Goal: Task Accomplishment & Management: Complete application form

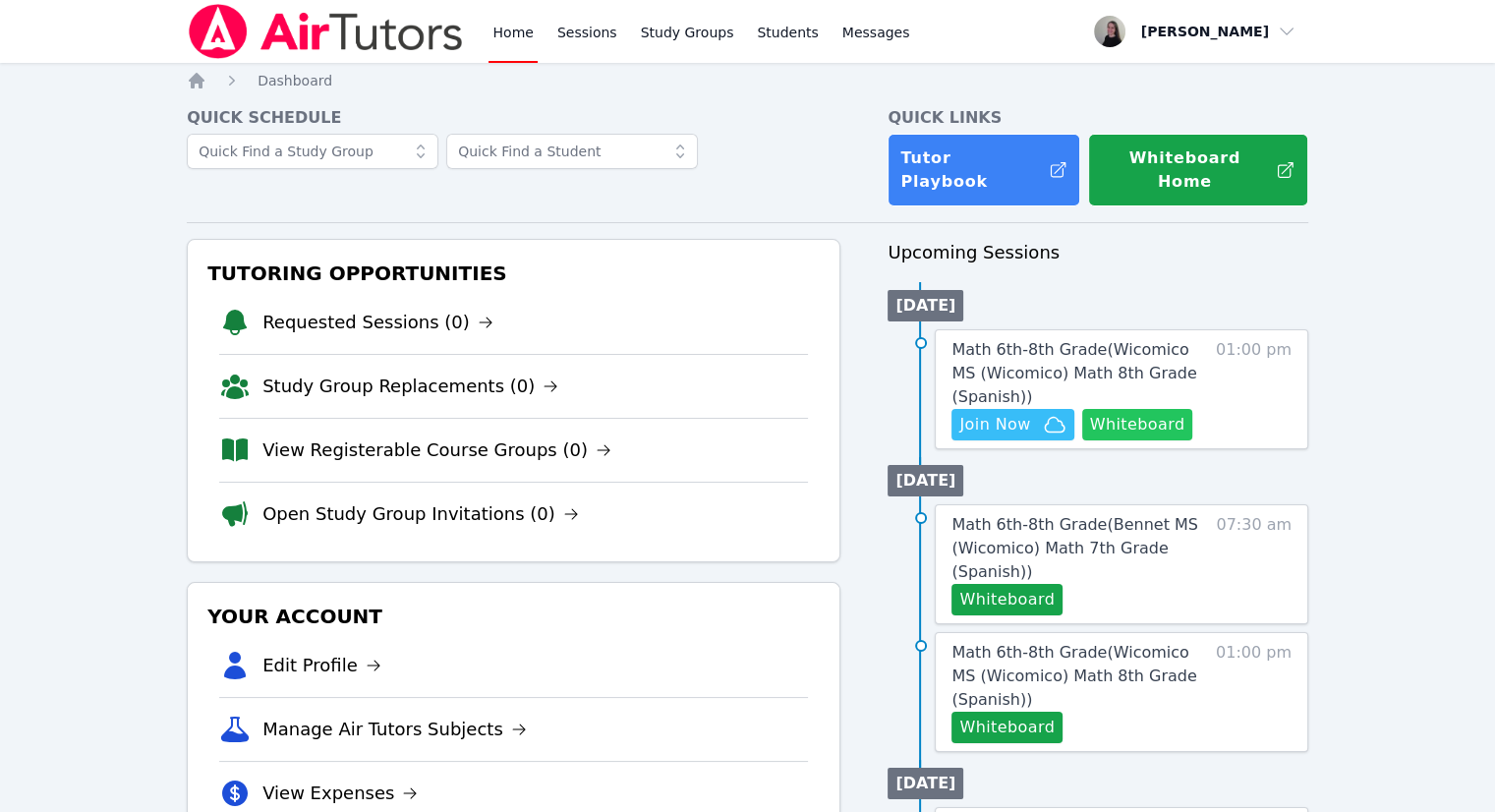
click at [1119, 410] on button "Whiteboard" at bounding box center [1138, 424] width 111 height 32
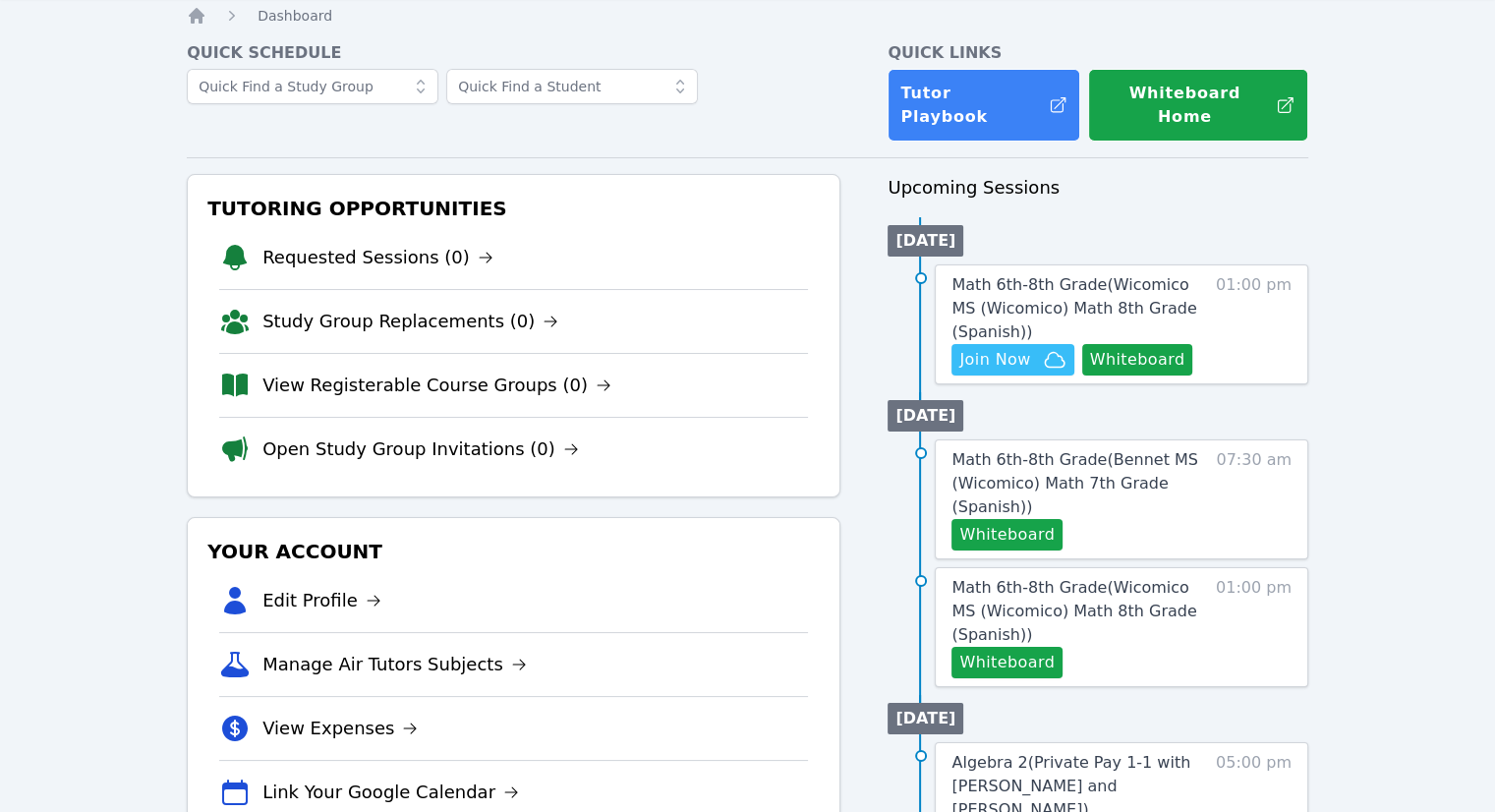
scroll to position [98, 0]
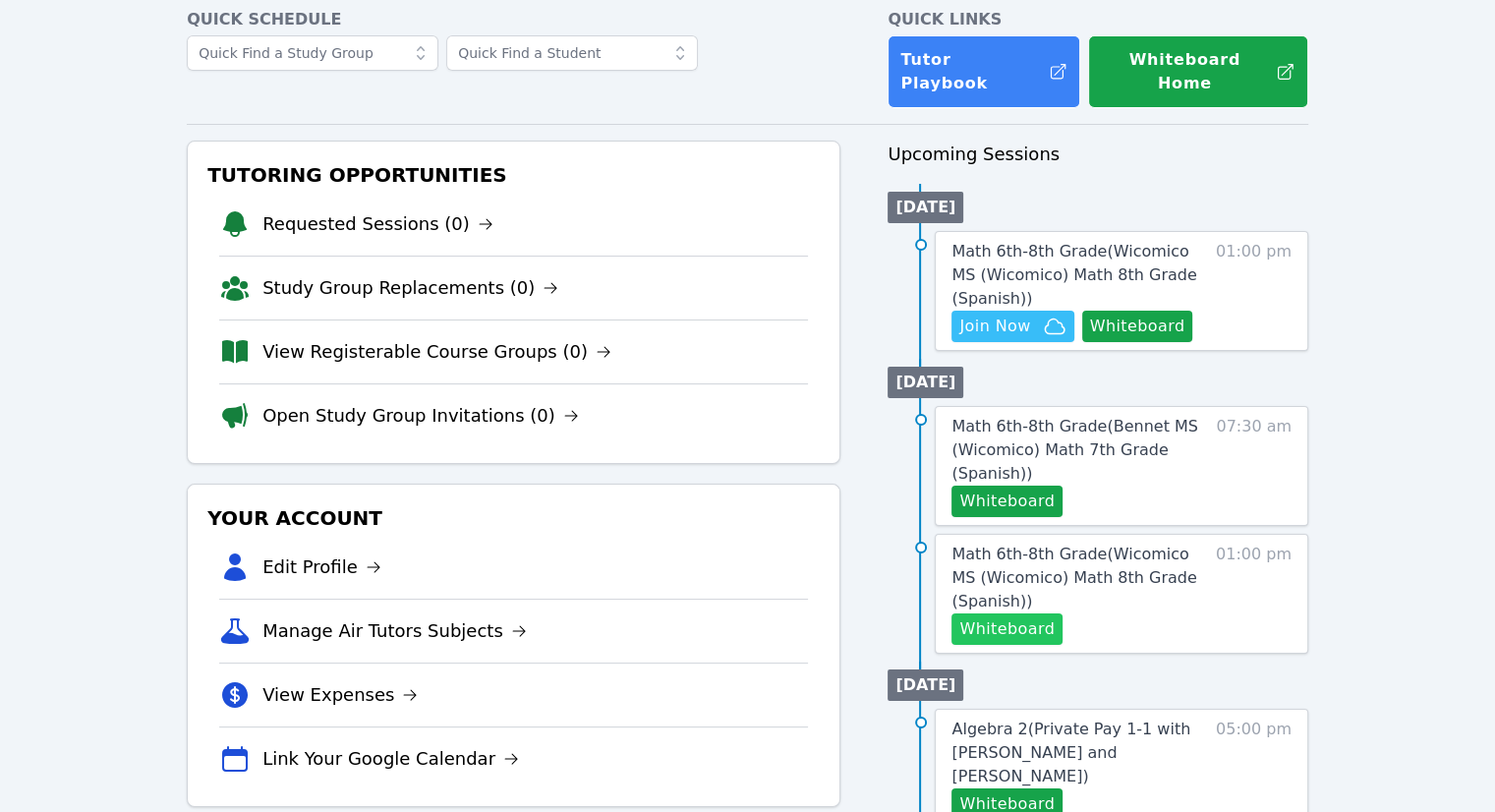
click at [997, 613] on button "Whiteboard" at bounding box center [1007, 629] width 111 height 32
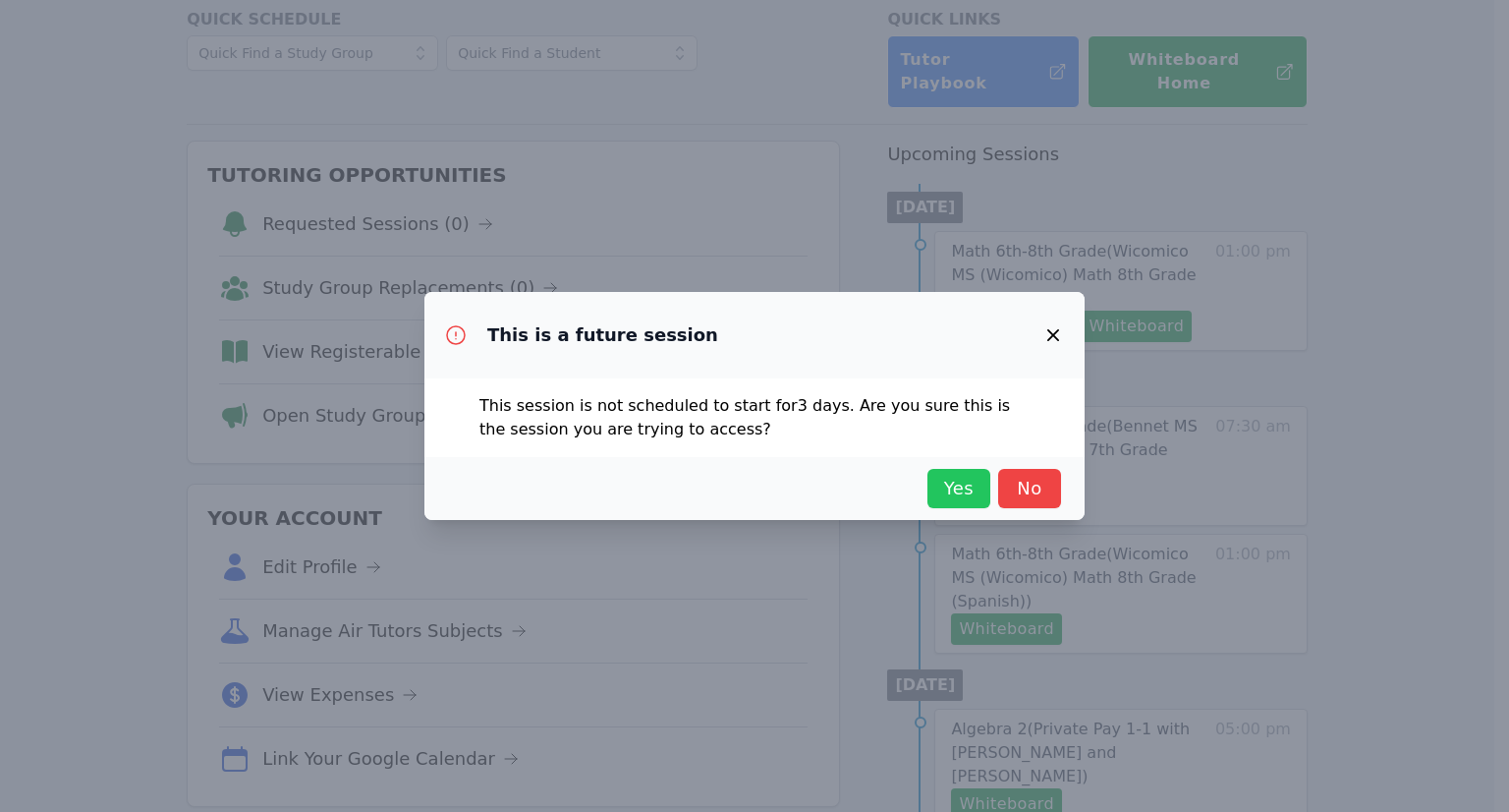
click at [955, 487] on span "Yes" at bounding box center [959, 489] width 44 height 28
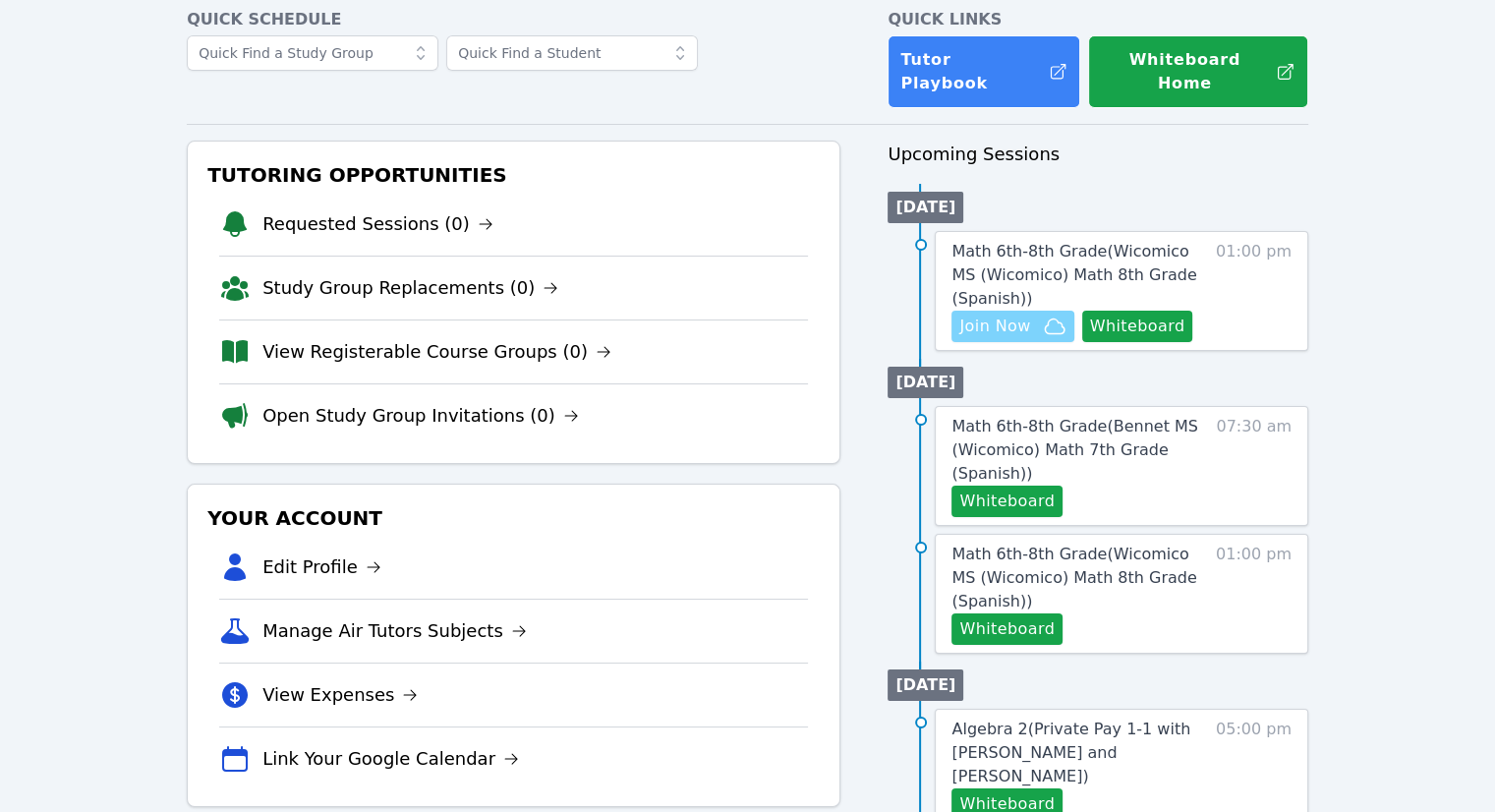
click at [1031, 317] on span "Join Now" at bounding box center [1012, 326] width 106 height 24
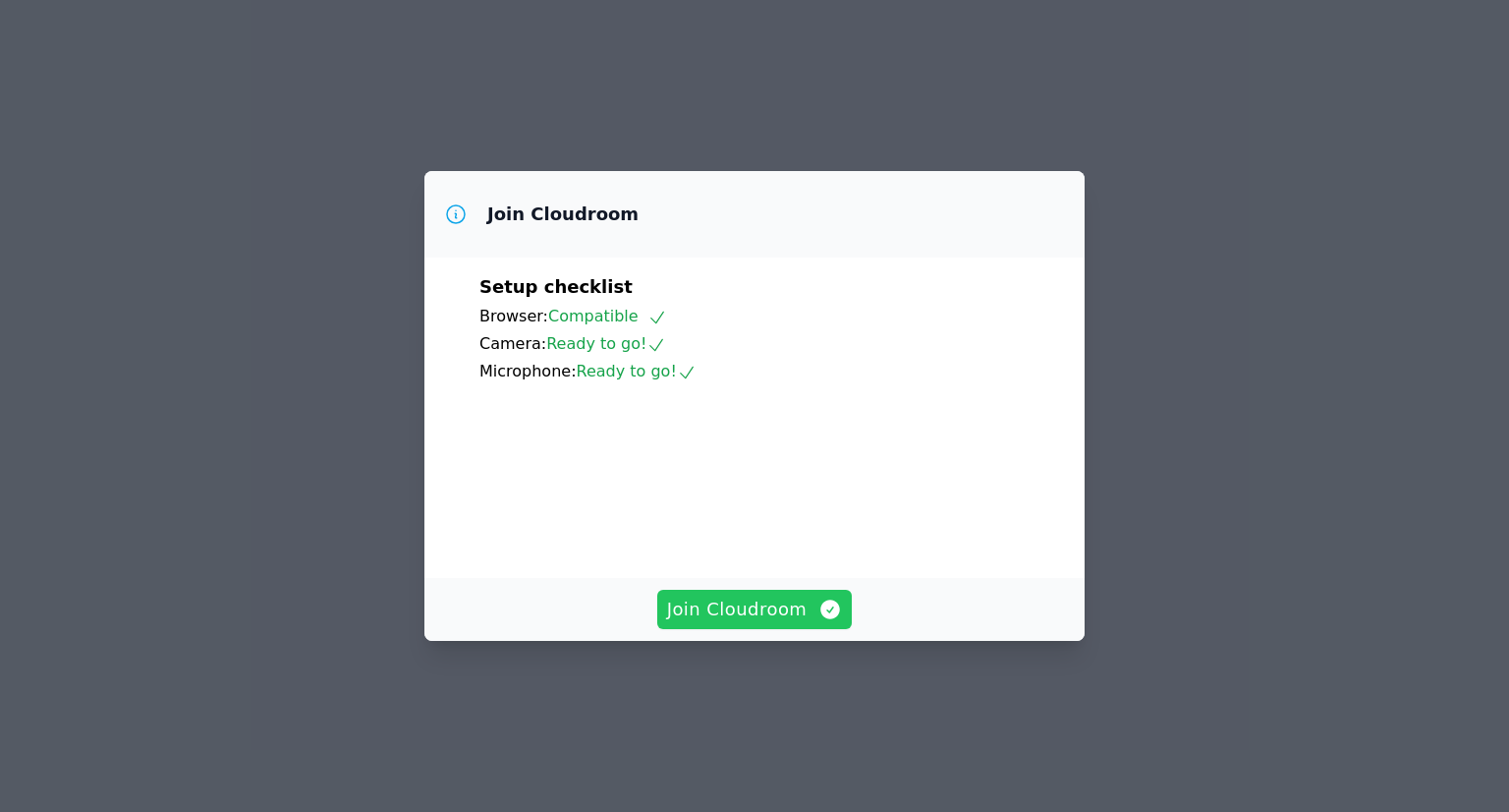
click at [794, 623] on span "Join Cloudroom" at bounding box center [754, 610] width 175 height 28
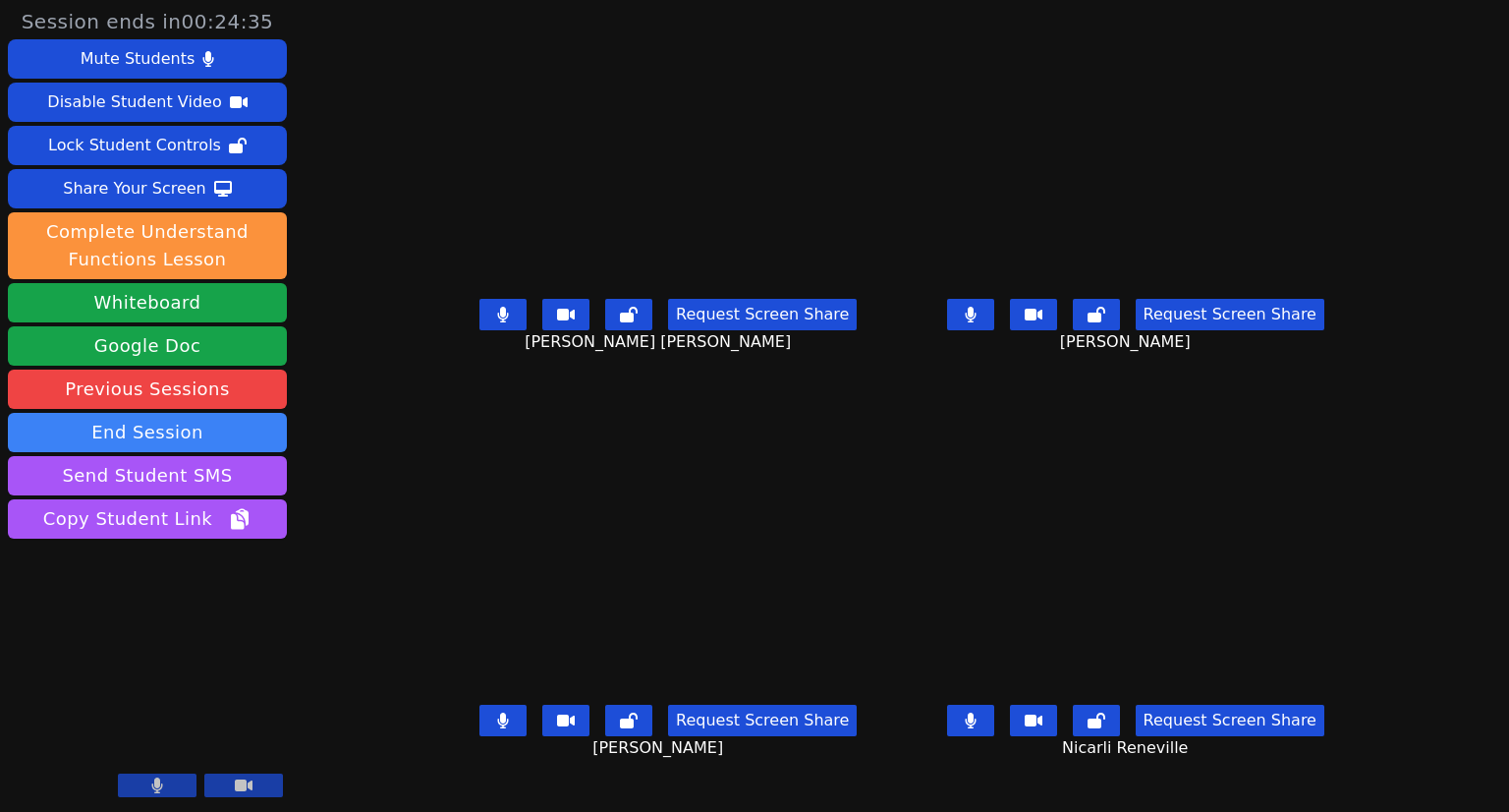
click at [976, 322] on icon at bounding box center [970, 314] width 11 height 16
click at [497, 322] on icon at bounding box center [503, 314] width 12 height 16
click at [497, 728] on icon at bounding box center [503, 720] width 12 height 16
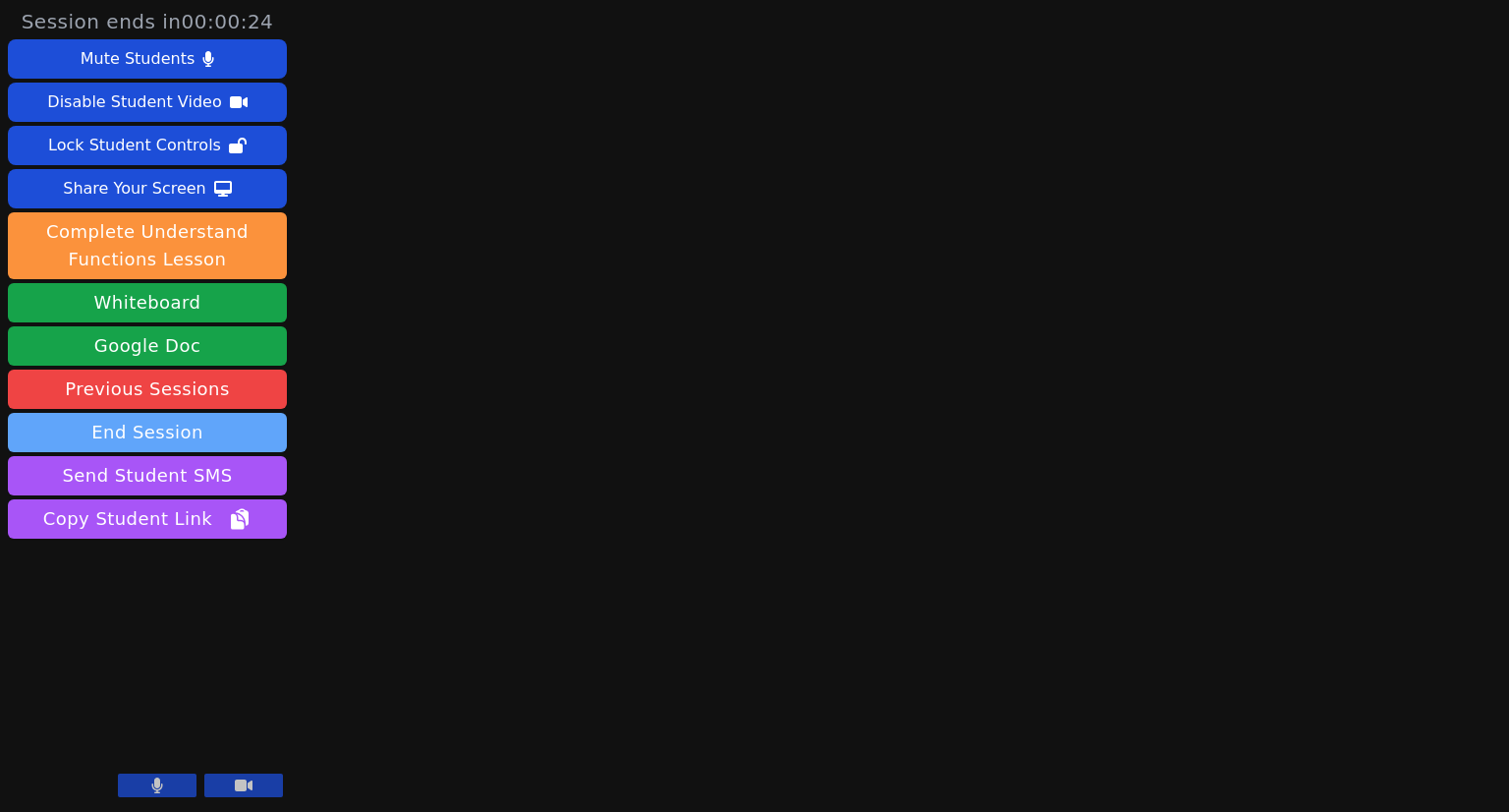
click at [144, 419] on button "End Session" at bounding box center [147, 432] width 279 height 40
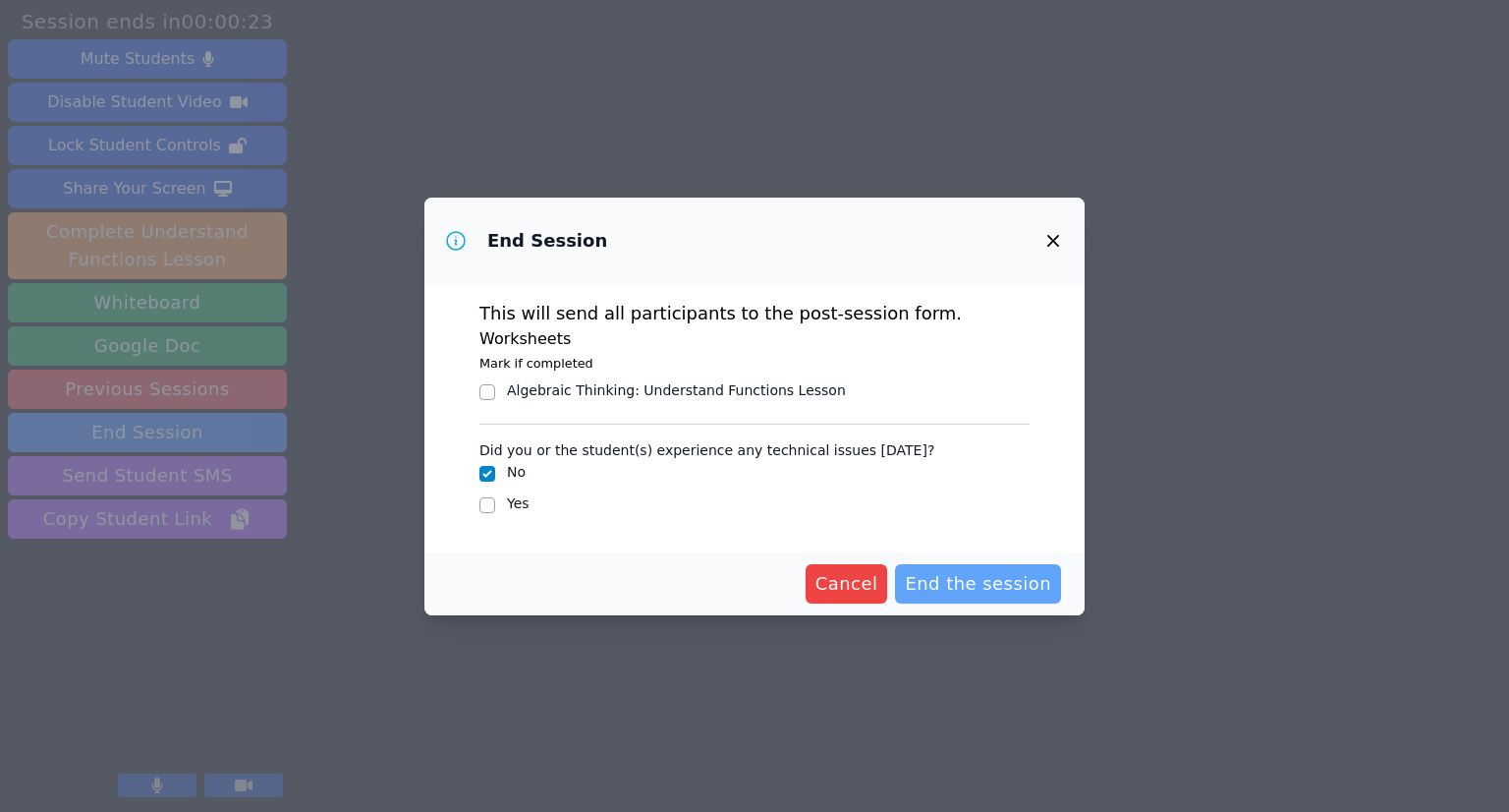
click at [980, 577] on span "End the session" at bounding box center [979, 584] width 147 height 28
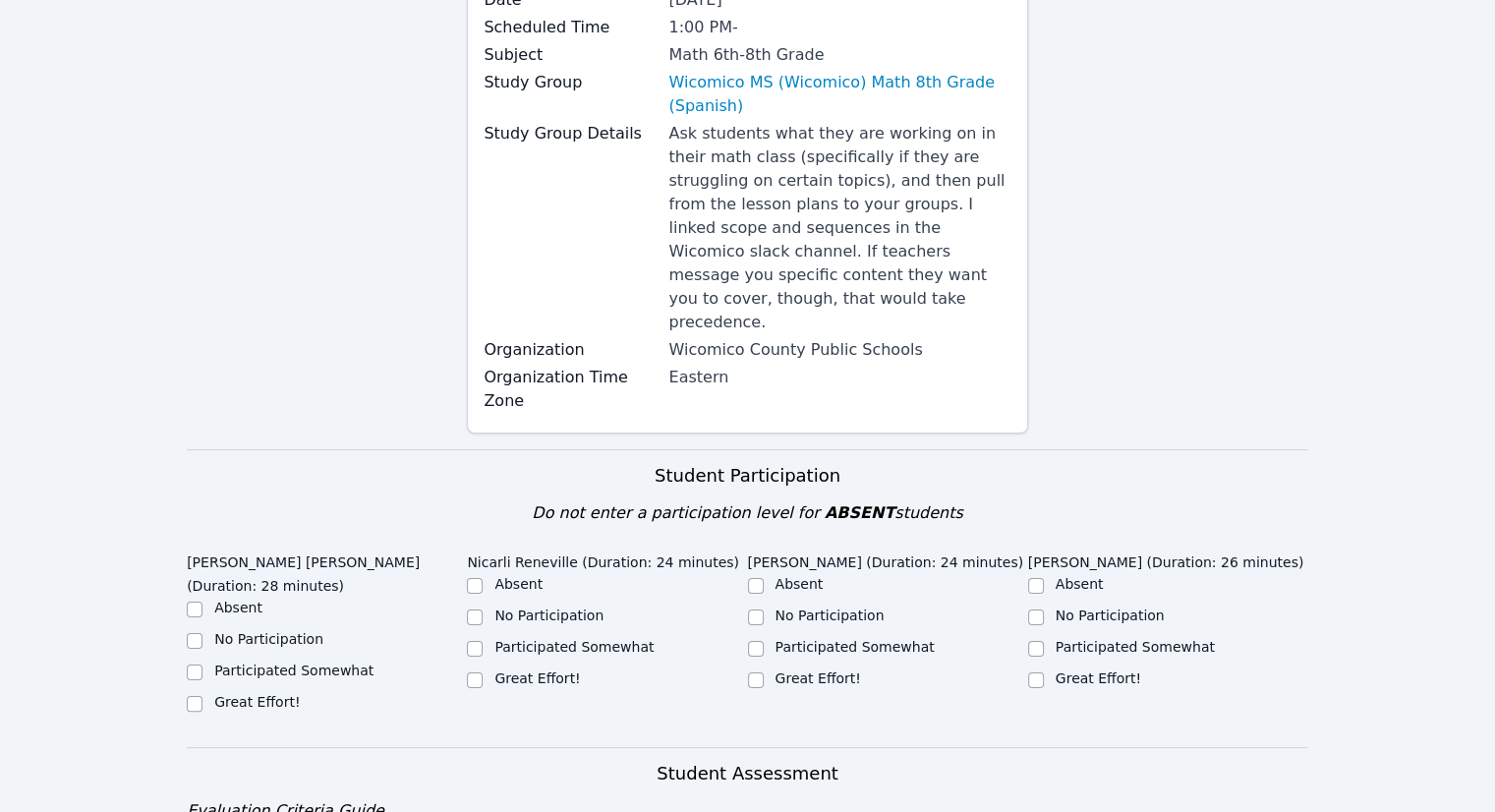
scroll to position [491, 0]
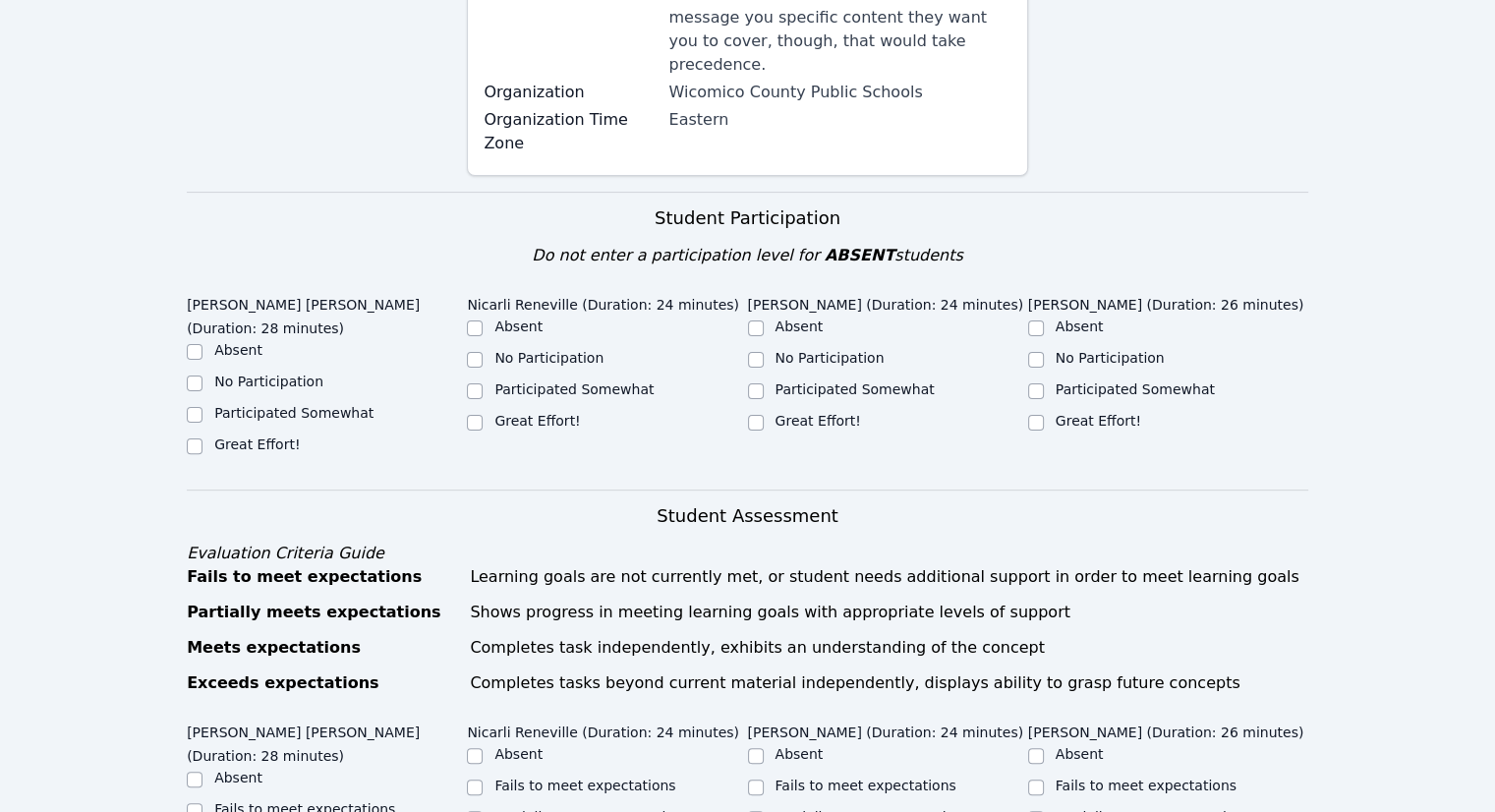
click at [208, 403] on div "Participated Somewhat" at bounding box center [326, 414] width 280 height 24
click at [198, 406] on input "Participated Somewhat" at bounding box center [194, 414] width 16 height 16
checkbox input "true"
click at [574, 382] on label "Participated Somewhat" at bounding box center [573, 390] width 160 height 16
click at [483, 383] on input "Participated Somewhat" at bounding box center [475, 391] width 16 height 16
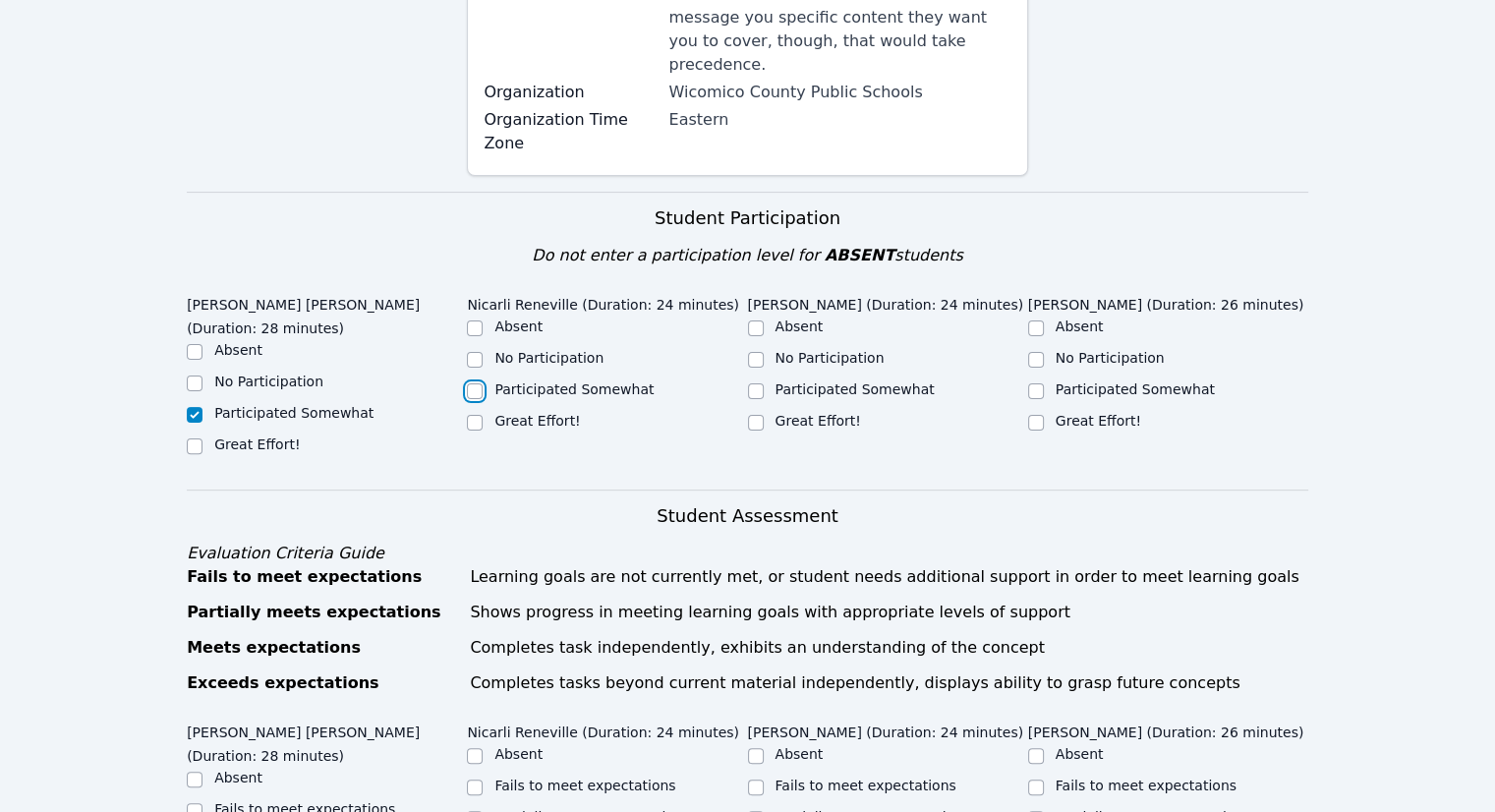
checkbox input "true"
click at [804, 382] on label "Participated Somewhat" at bounding box center [855, 390] width 160 height 16
click at [759, 383] on input "Participated Somewhat" at bounding box center [756, 391] width 16 height 16
checkbox input "true"
click at [1044, 380] on div "Participated Somewhat" at bounding box center [1169, 392] width 280 height 24
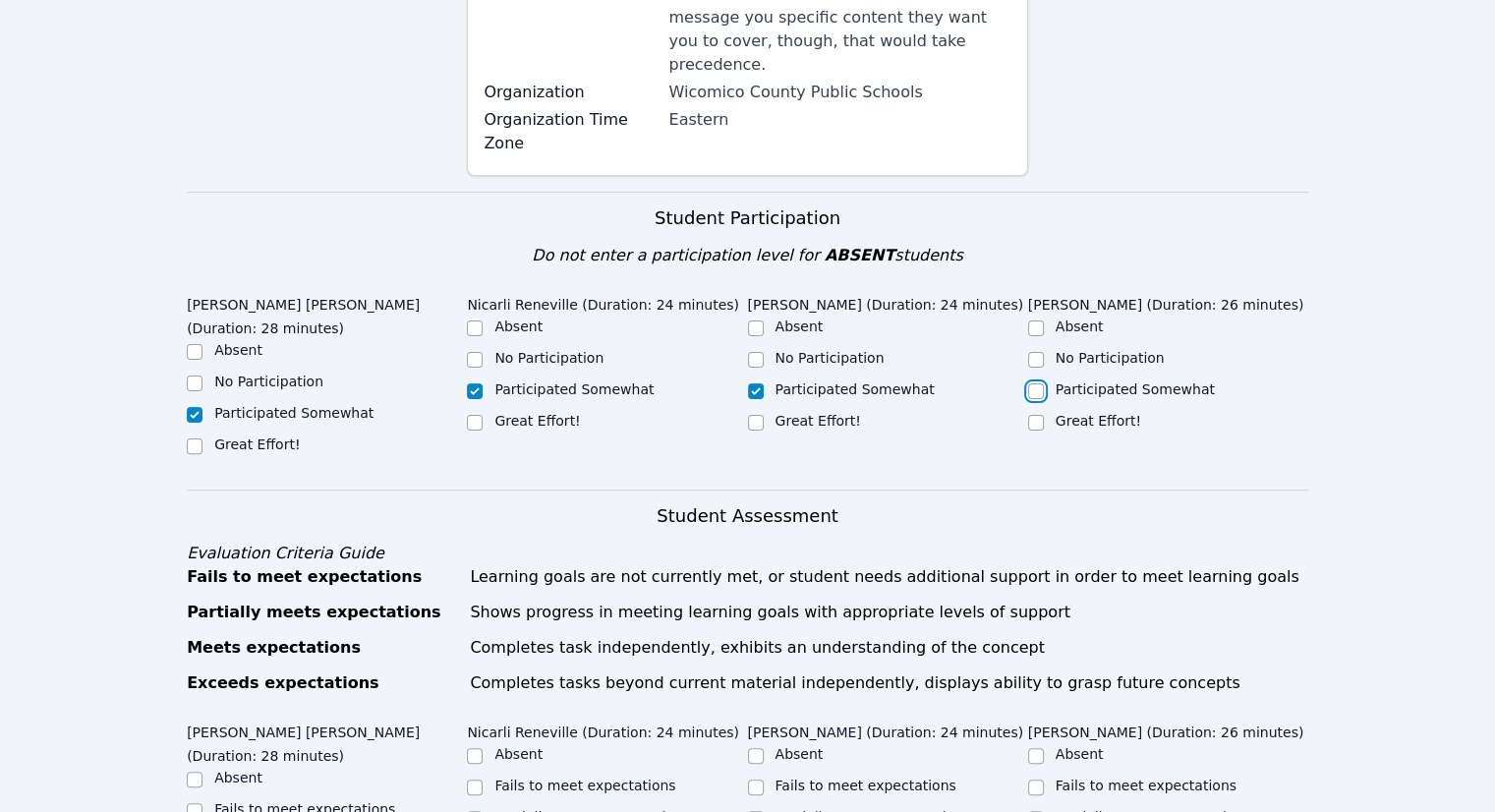
click at [1038, 383] on input "Participated Somewhat" at bounding box center [1037, 391] width 16 height 16
checkbox input "true"
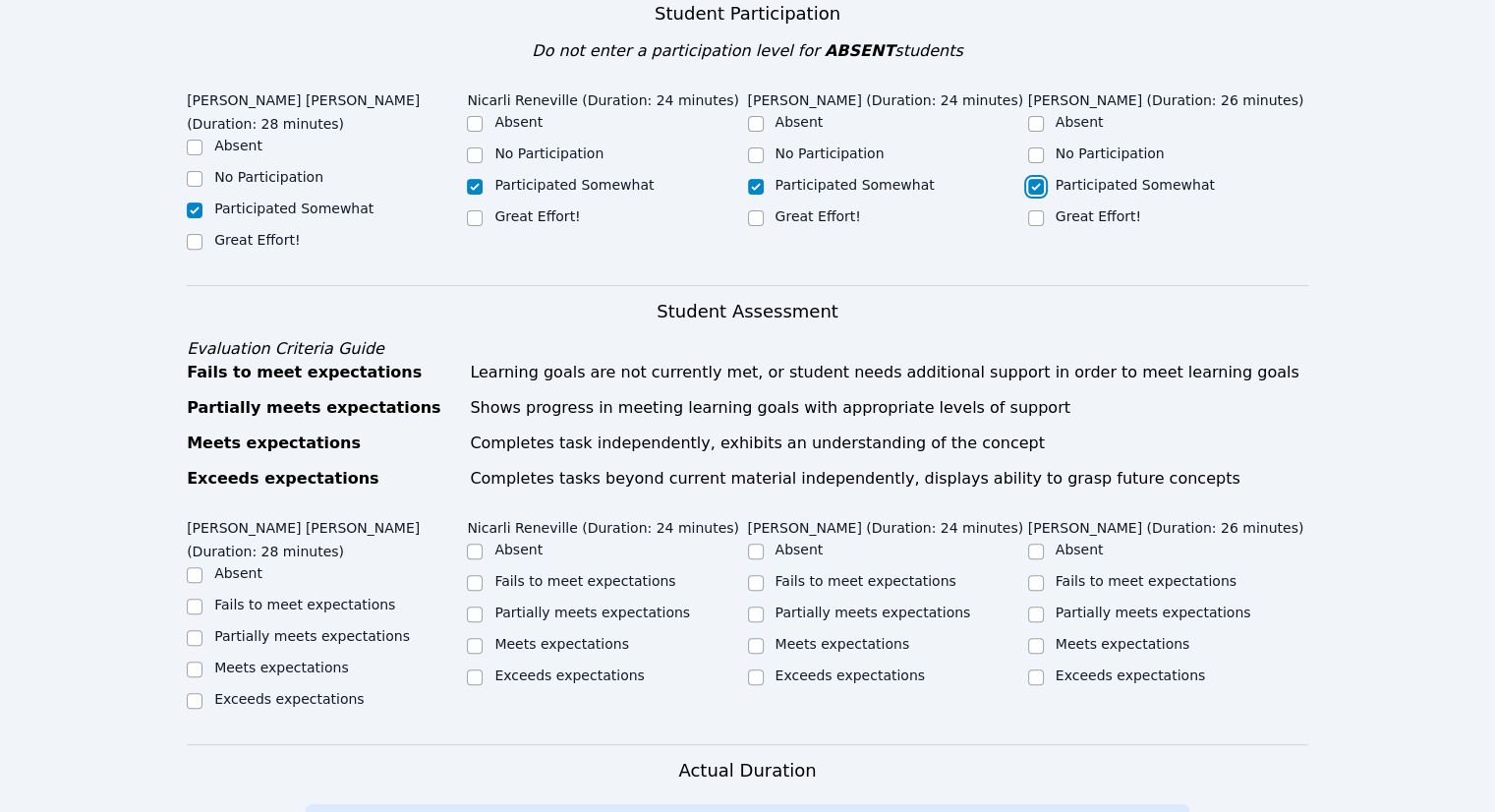
scroll to position [983, 0]
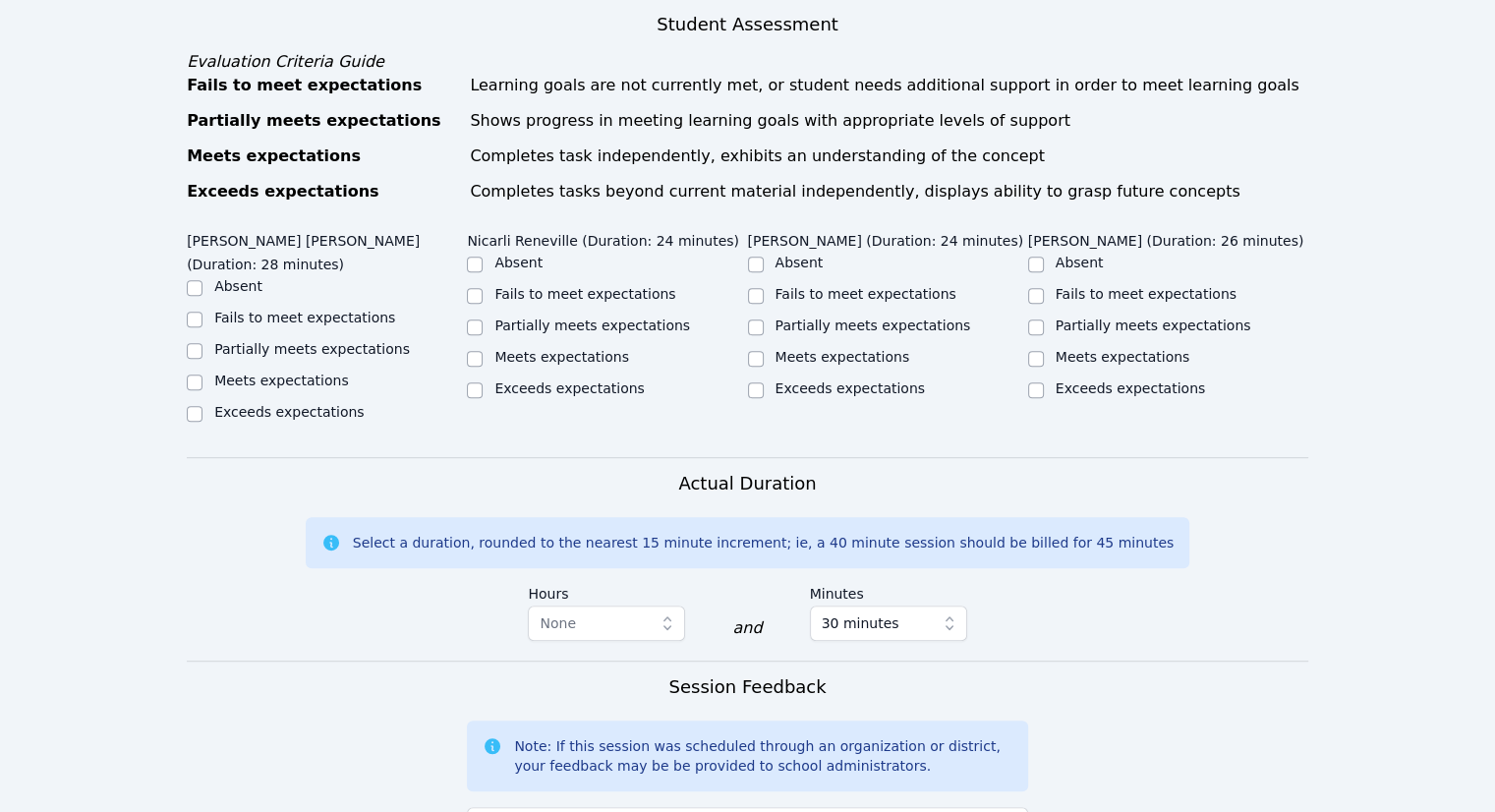
click at [299, 373] on label "Meets expectations" at bounding box center [282, 381] width 135 height 16
click at [202, 375] on input "Meets expectations" at bounding box center [194, 383] width 16 height 16
checkbox input "true"
click at [579, 349] on label "Meets expectations" at bounding box center [561, 357] width 135 height 16
click at [483, 351] on input "Meets expectations" at bounding box center [475, 359] width 16 height 16
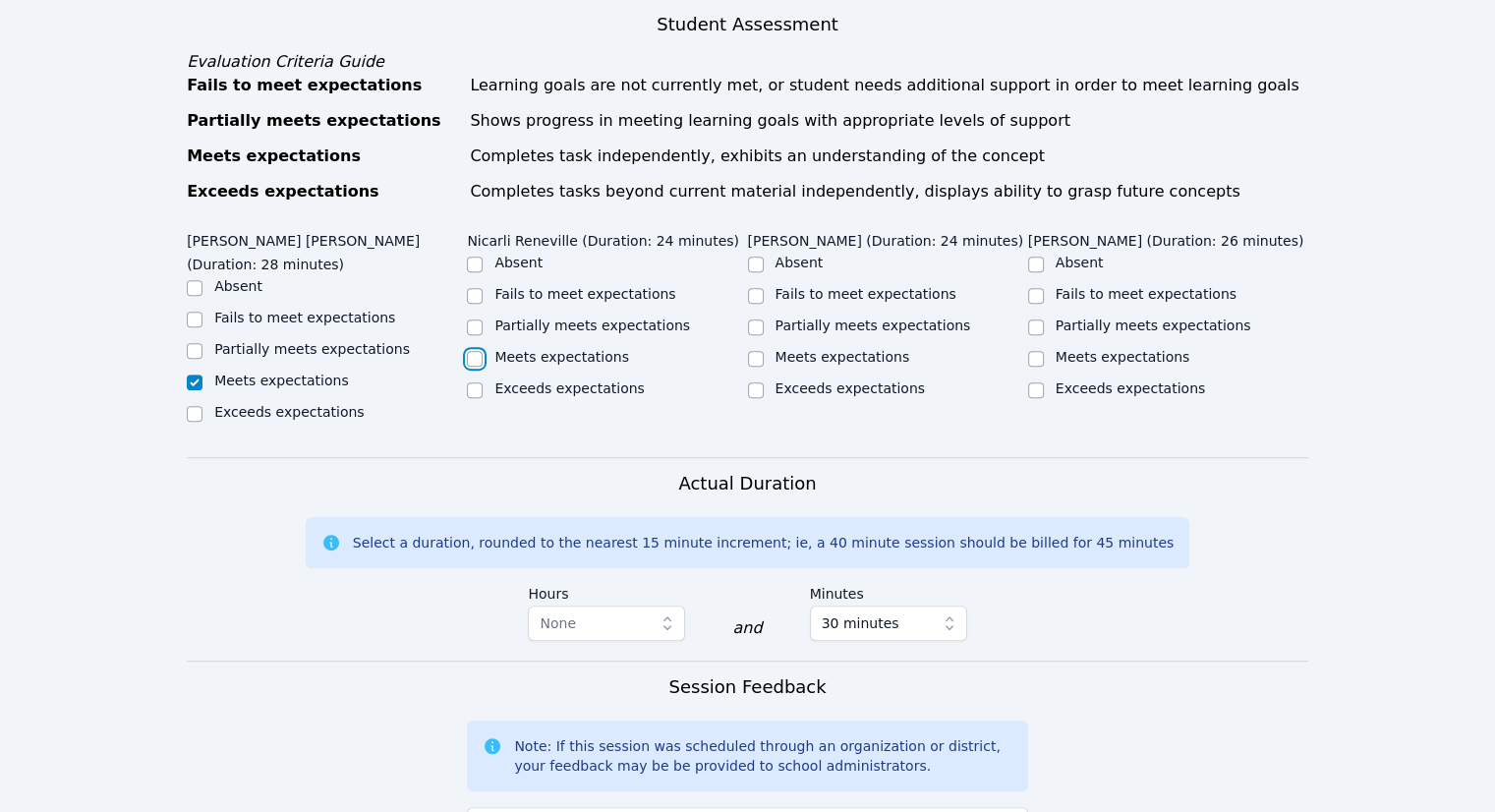
checkbox input "true"
click at [229, 341] on label "Partially meets expectations" at bounding box center [311, 349] width 195 height 16
click at [202, 343] on input "Partially meets expectations" at bounding box center [194, 351] width 16 height 16
checkbox input "true"
checkbox input "false"
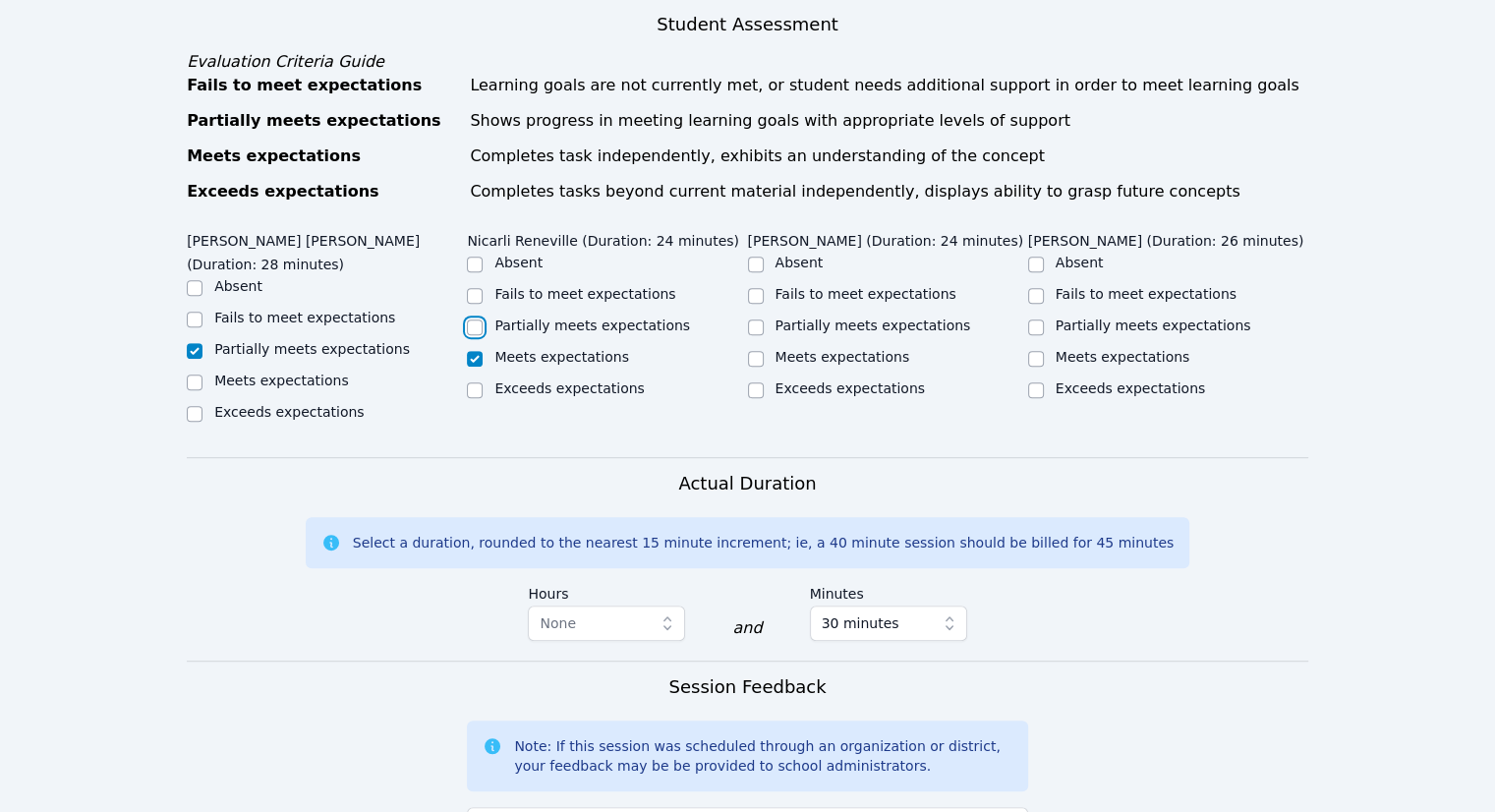
click at [482, 319] on input "Partially meets expectations" at bounding box center [475, 327] width 16 height 16
checkbox input "true"
checkbox input "false"
click at [828, 317] on label "Partially meets expectations" at bounding box center [873, 325] width 195 height 16
click at [764, 319] on input "Partially meets expectations" at bounding box center [756, 327] width 16 height 16
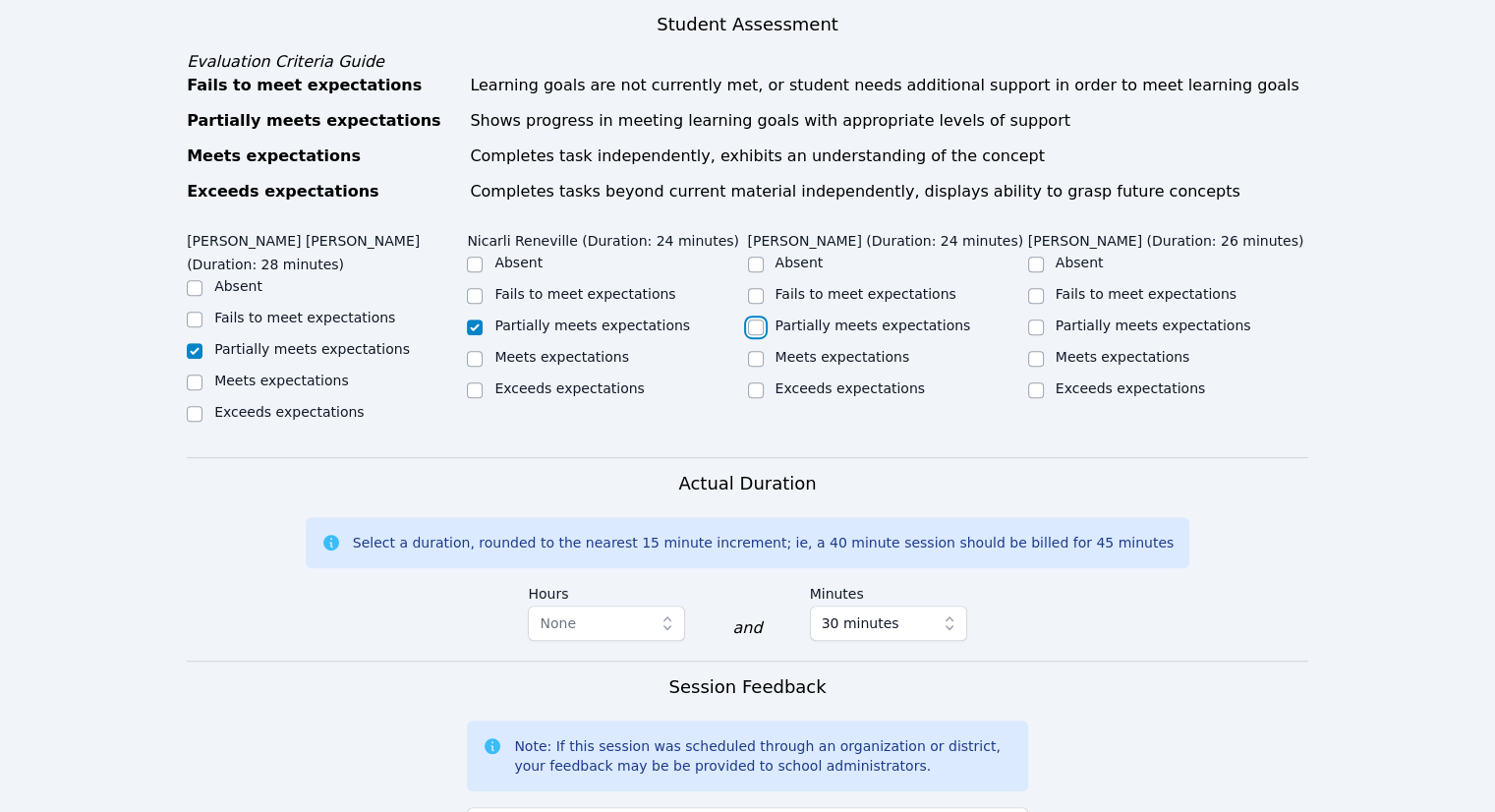
checkbox input "true"
click at [1063, 317] on label "Partially meets expectations" at bounding box center [1153, 325] width 195 height 16
click at [1044, 319] on input "Partially meets expectations" at bounding box center [1037, 327] width 16 height 16
checkbox input "true"
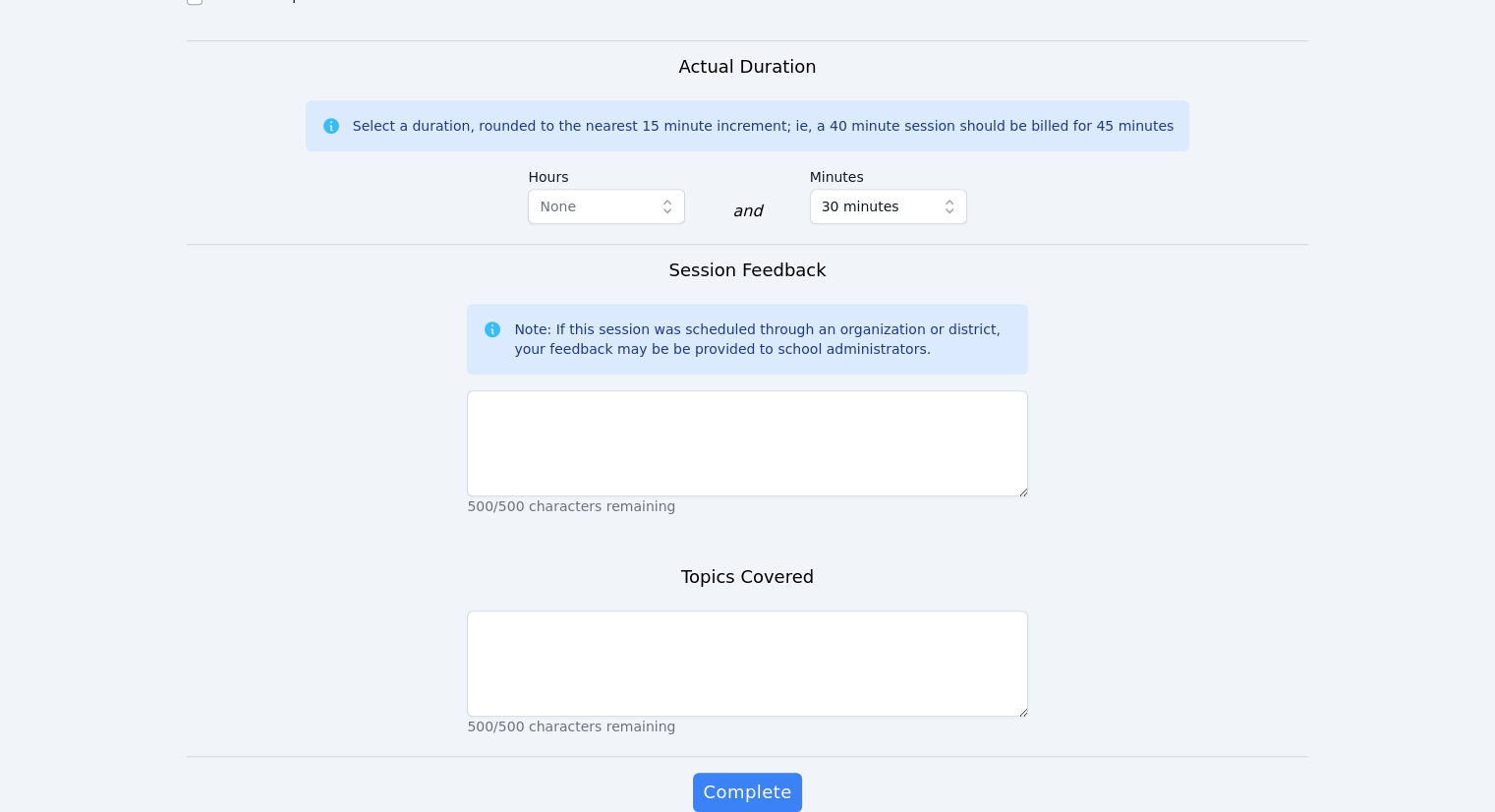
scroll to position [1446, 0]
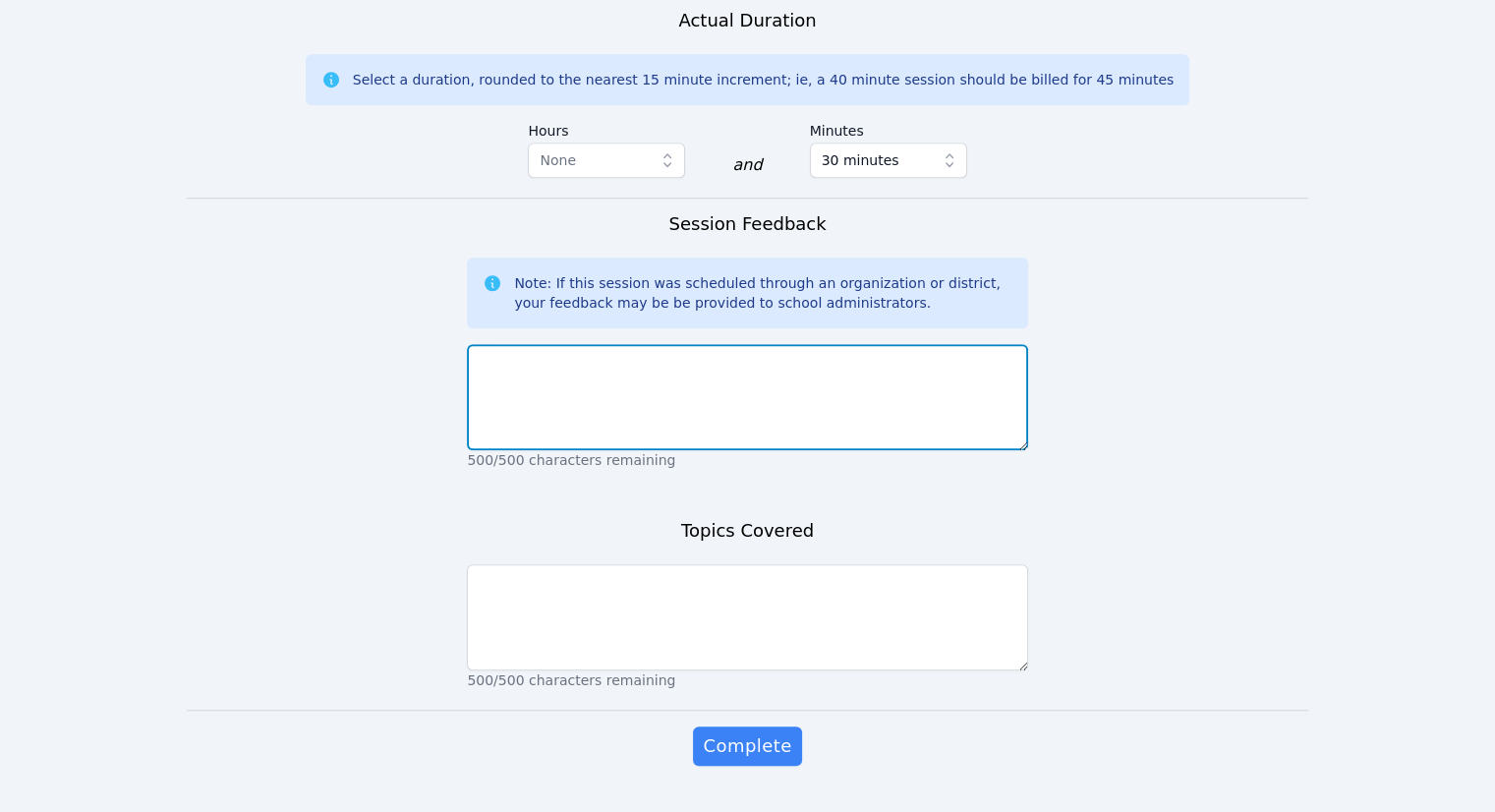
click at [844, 388] on textarea at bounding box center [747, 397] width 561 height 106
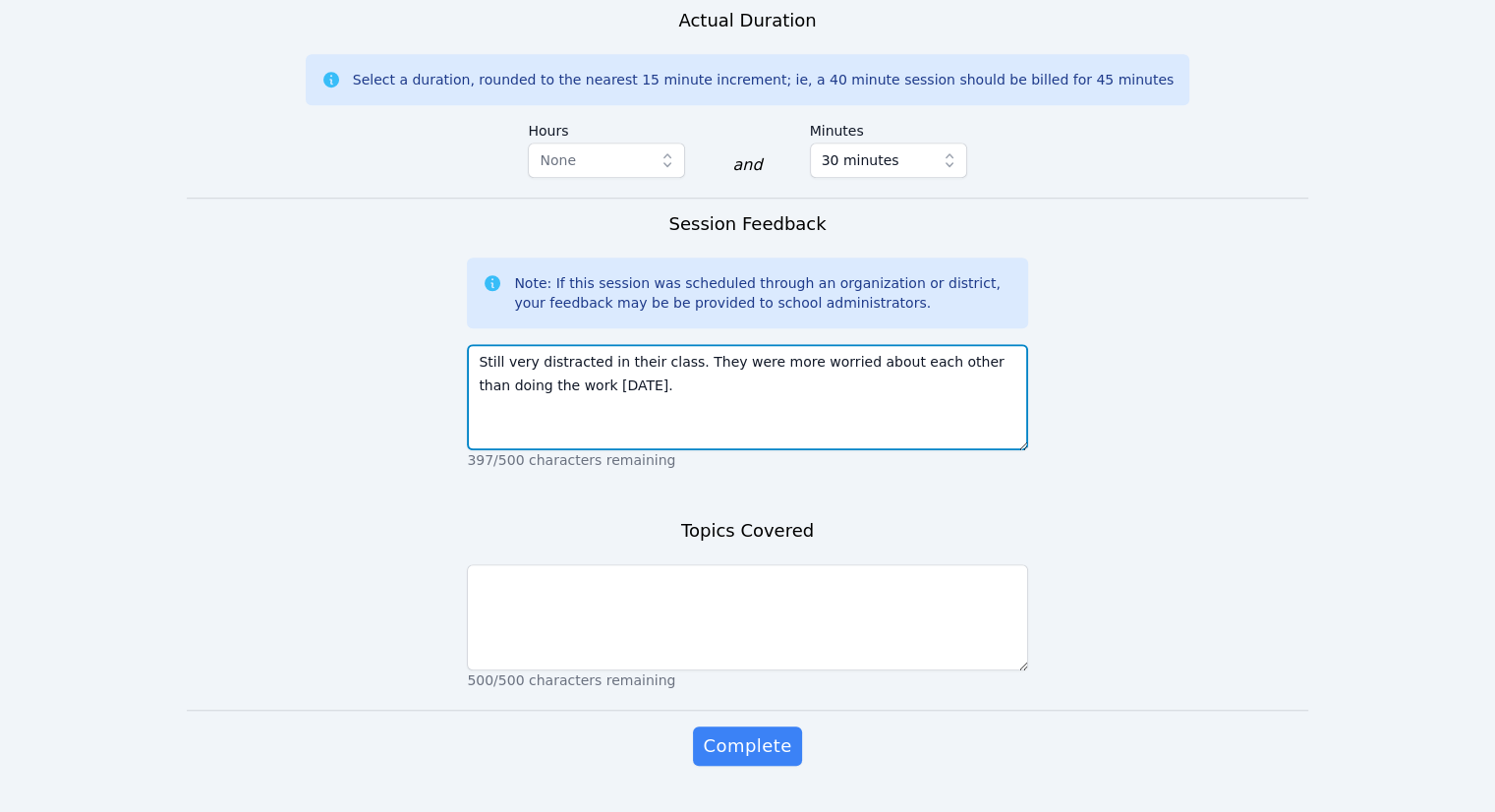
type textarea "Still very distracted in their class. They were more worried about each other t…"
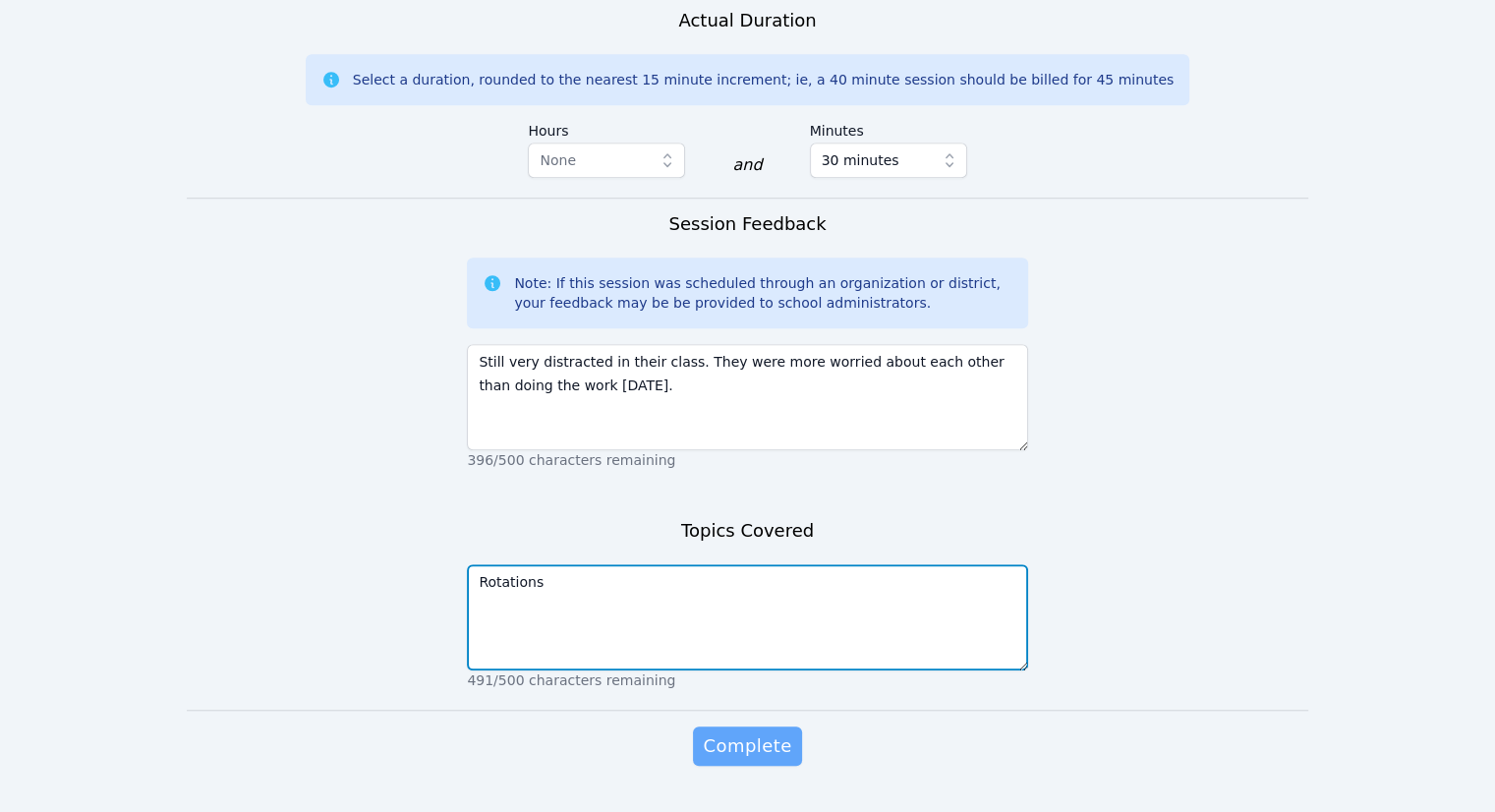
type textarea "Rotations"
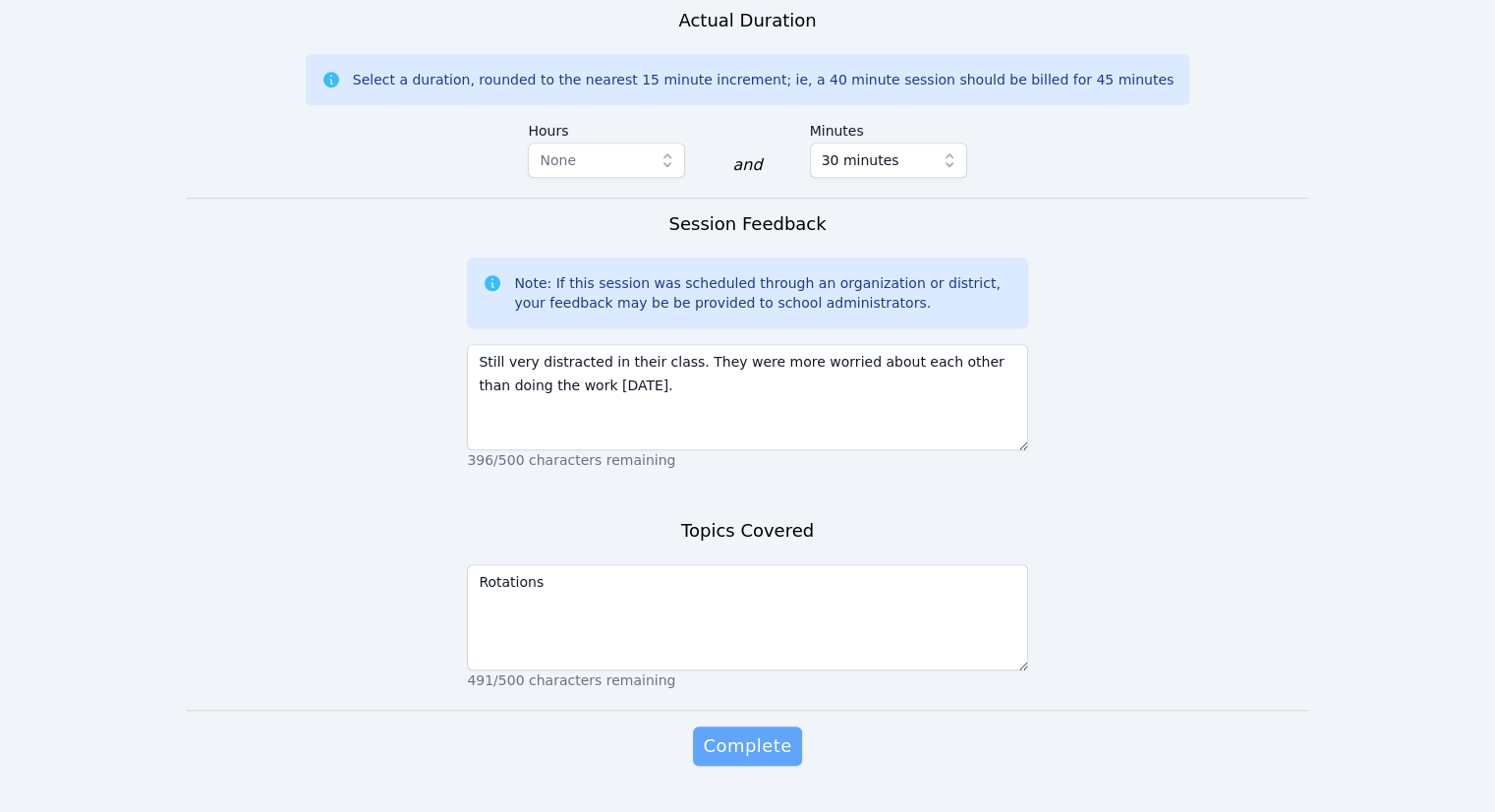
click at [759, 732] on span "Complete" at bounding box center [747, 746] width 88 height 28
